Goal: Communication & Community: Answer question/provide support

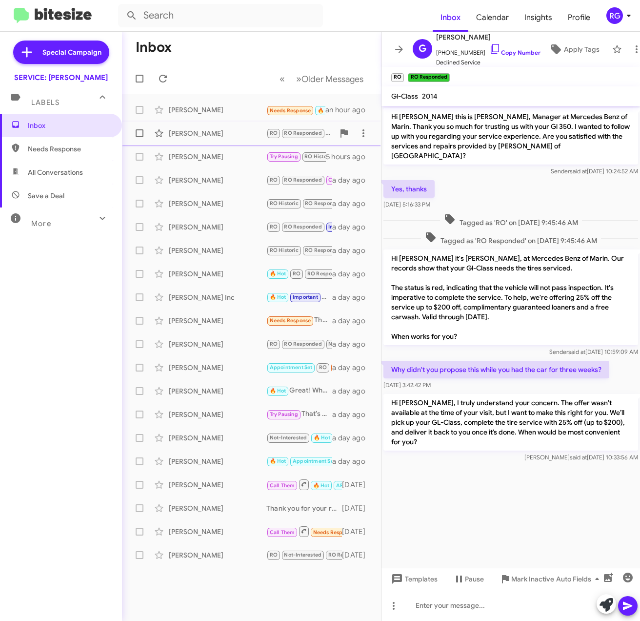
click at [233, 123] on div "[PERSON_NAME] RO RO Responded Hi [PERSON_NAME], I truly understand your concern…" at bounding box center [251, 133] width 243 height 20
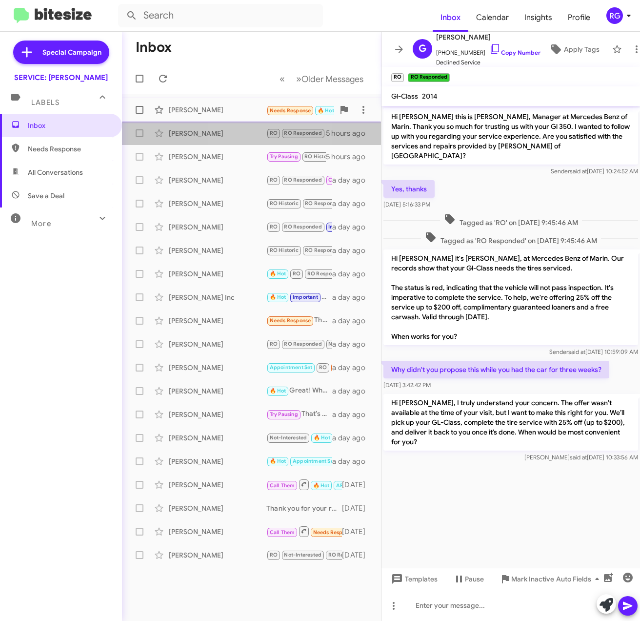
click at [237, 112] on div "[PERSON_NAME]" at bounding box center [218, 110] width 98 height 10
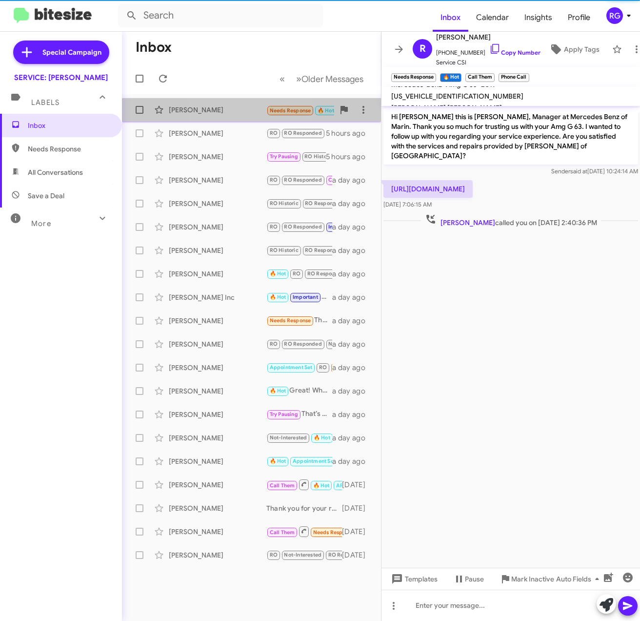
click at [223, 112] on div "[PERSON_NAME]" at bounding box center [218, 110] width 98 height 10
